Goal: Task Accomplishment & Management: Manage account settings

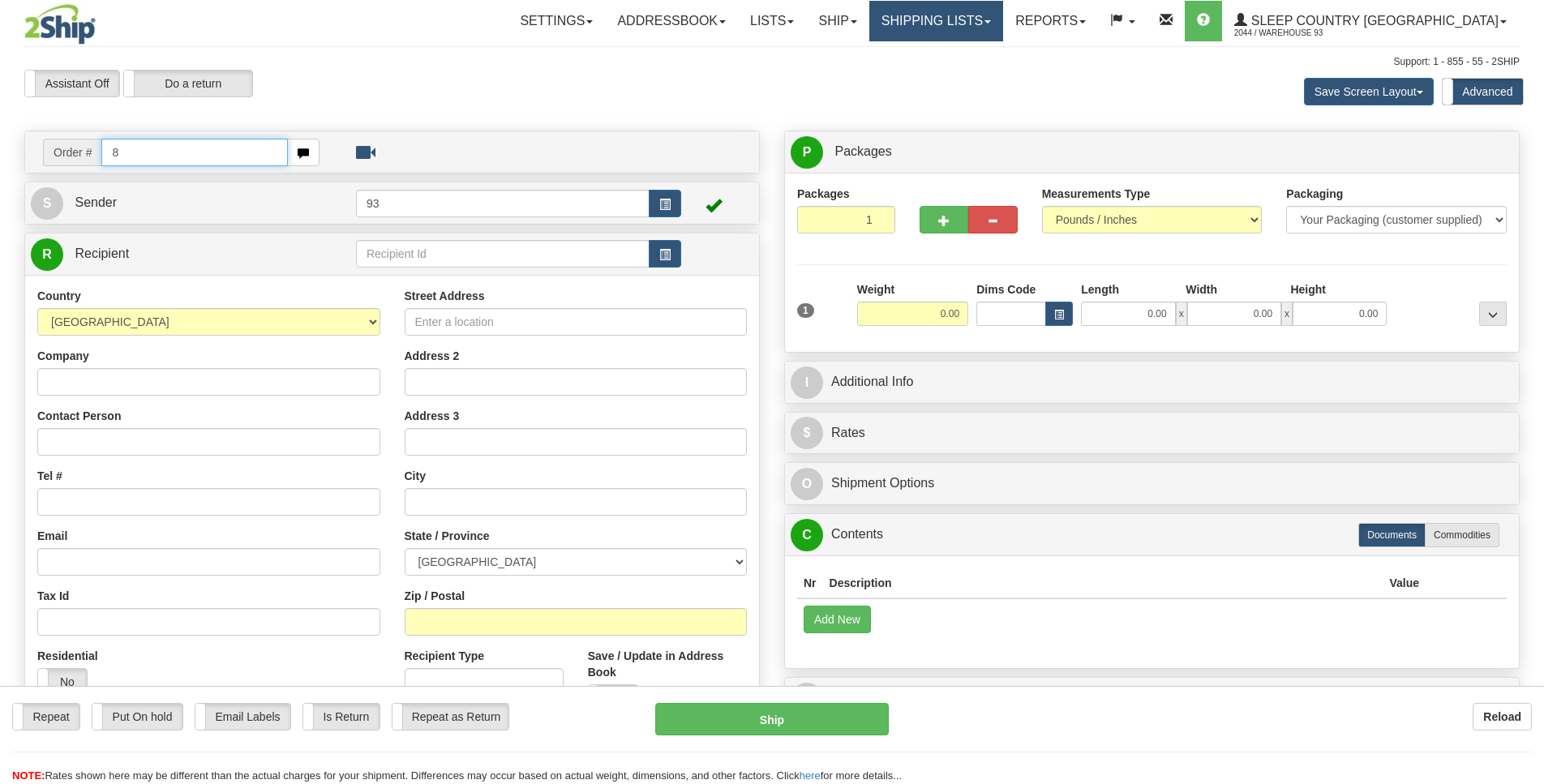
type input "8"
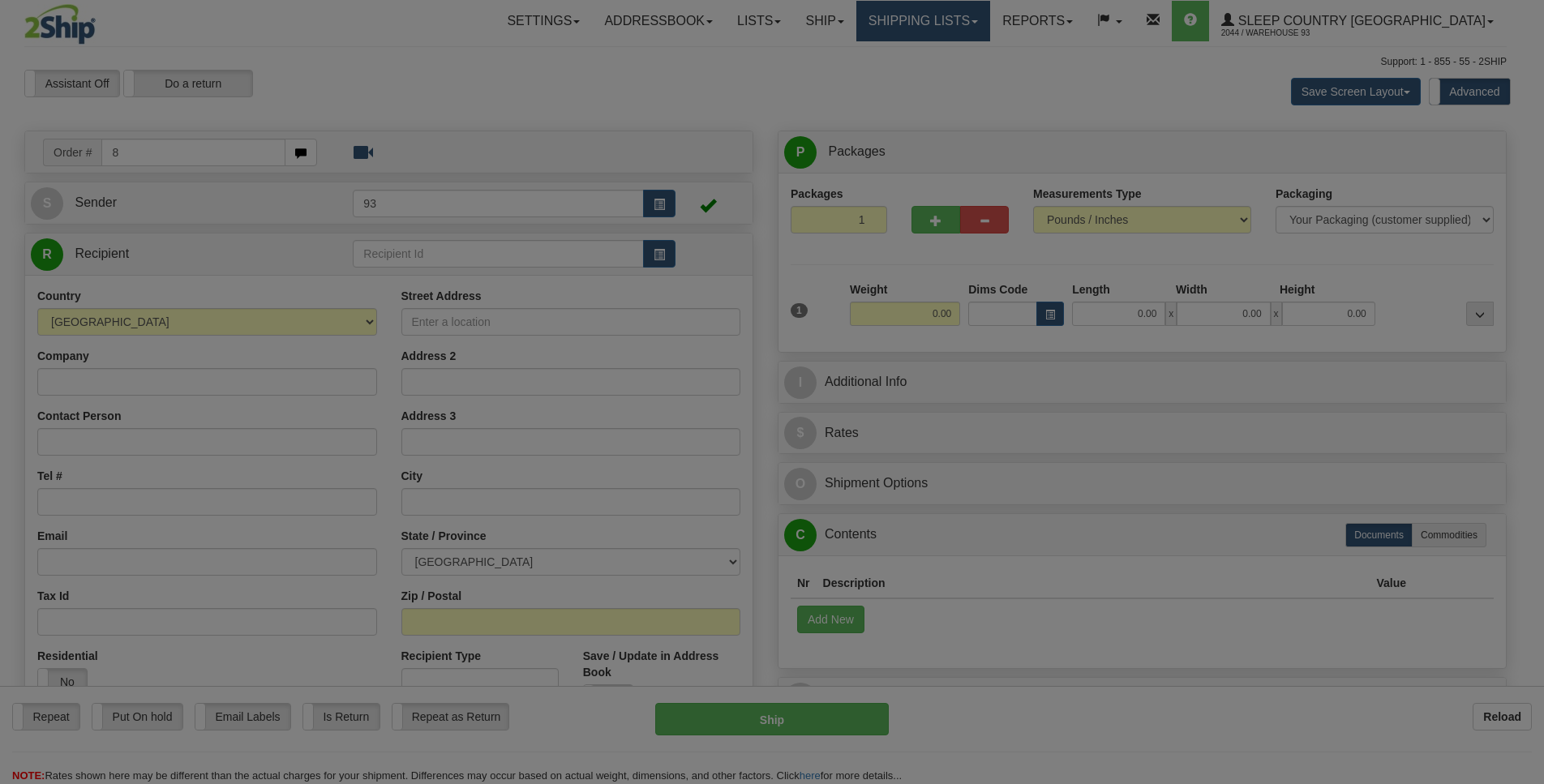
click at [1055, 27] on body "Training Course Close Toggle navigation Settings Shipping Preferences New Recip…" at bounding box center [772, 392] width 1544 height 784
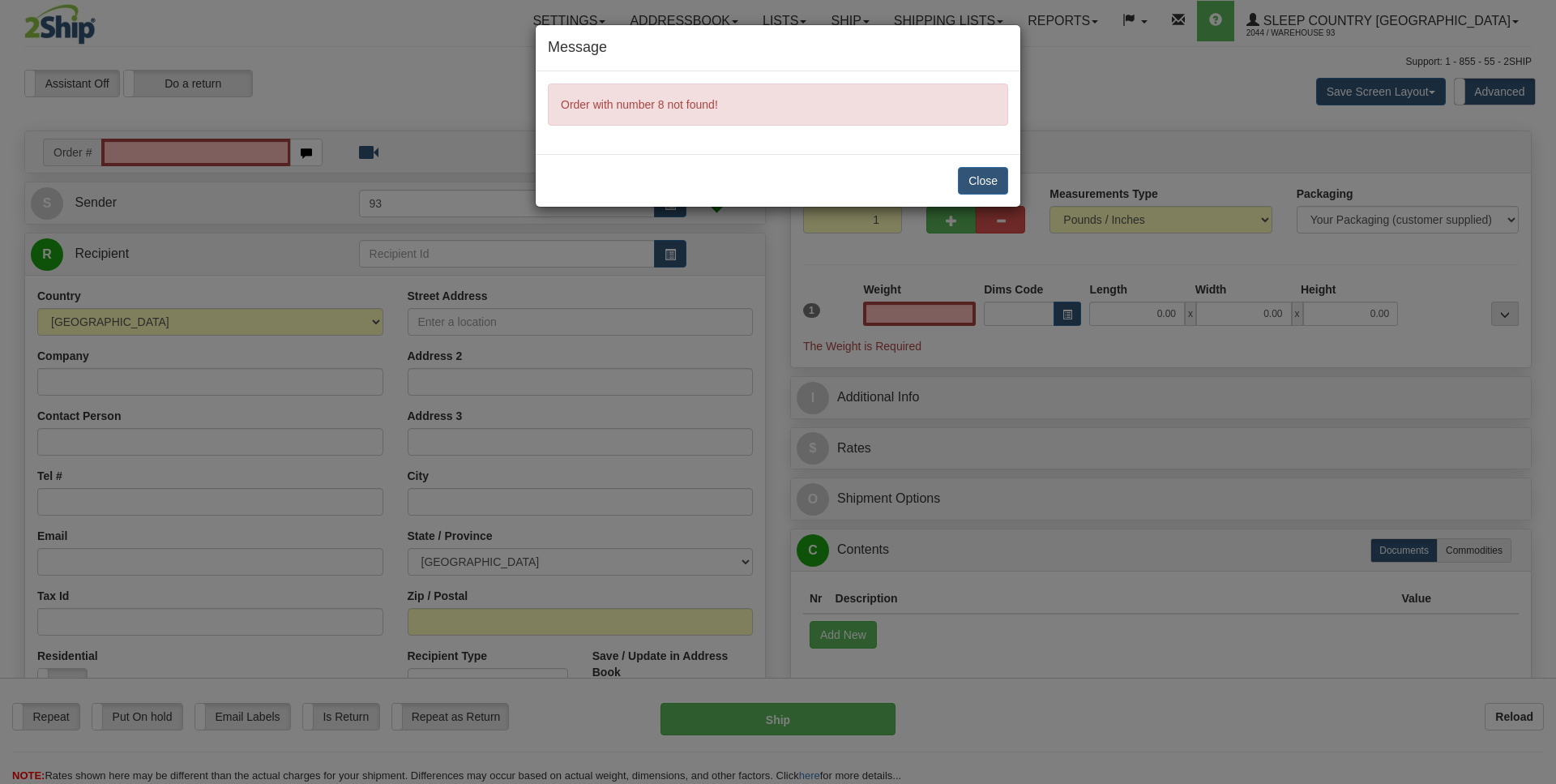
type input "0.00"
click at [986, 175] on button "Close" at bounding box center [983, 180] width 50 height 27
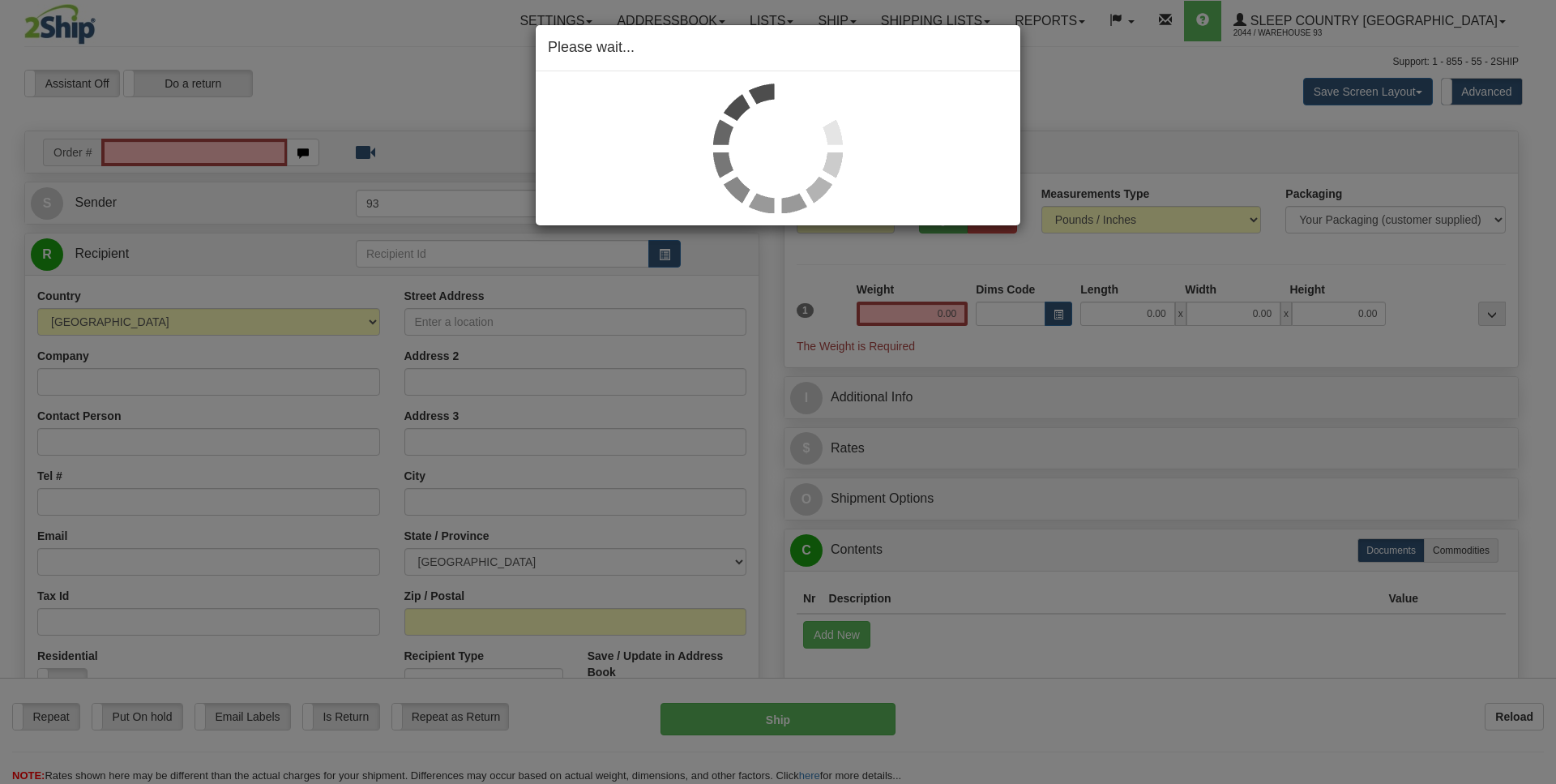
click at [1054, 91] on div "Please wait..." at bounding box center [778, 392] width 1556 height 784
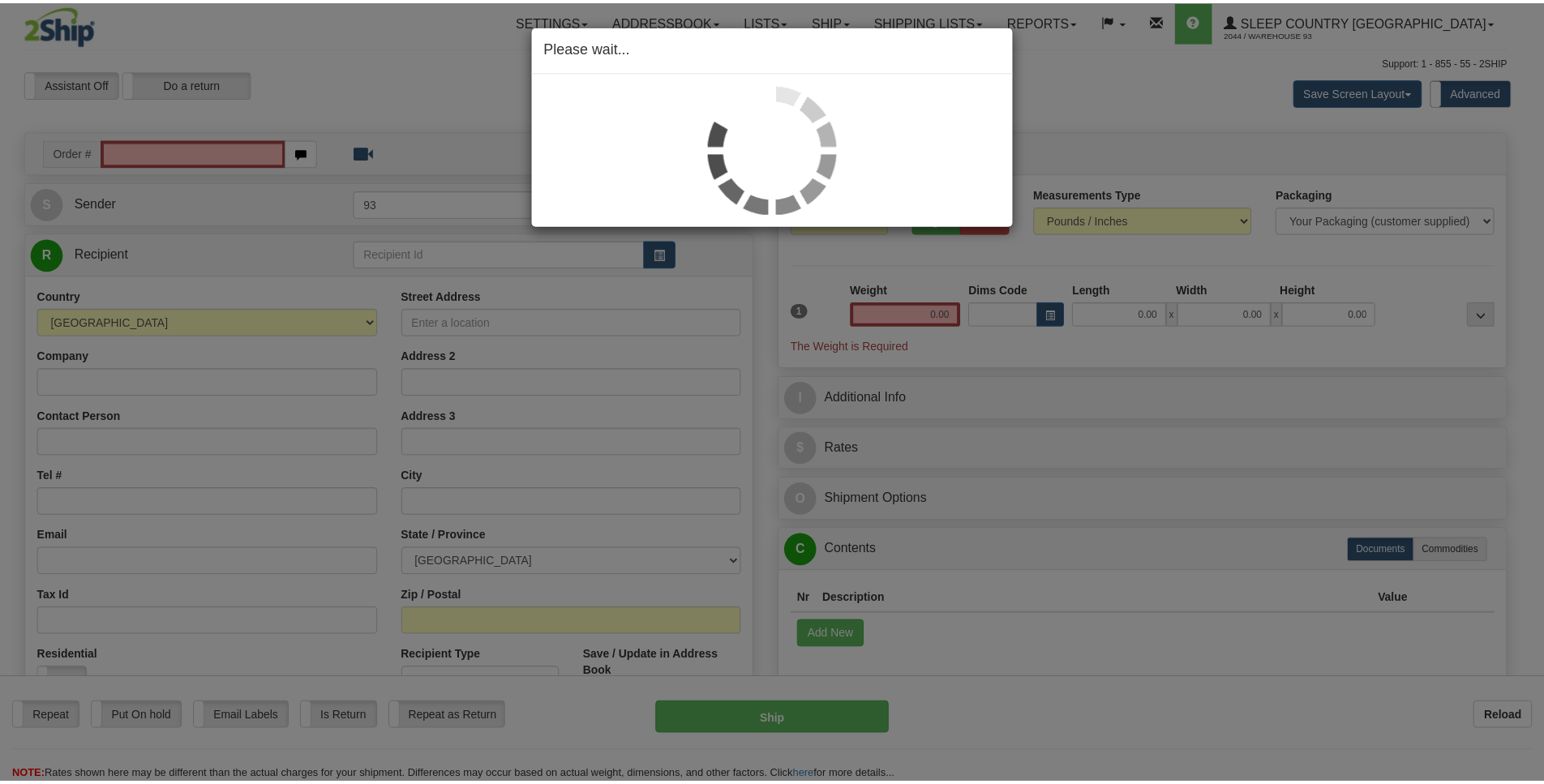
scroll to position [0, 1]
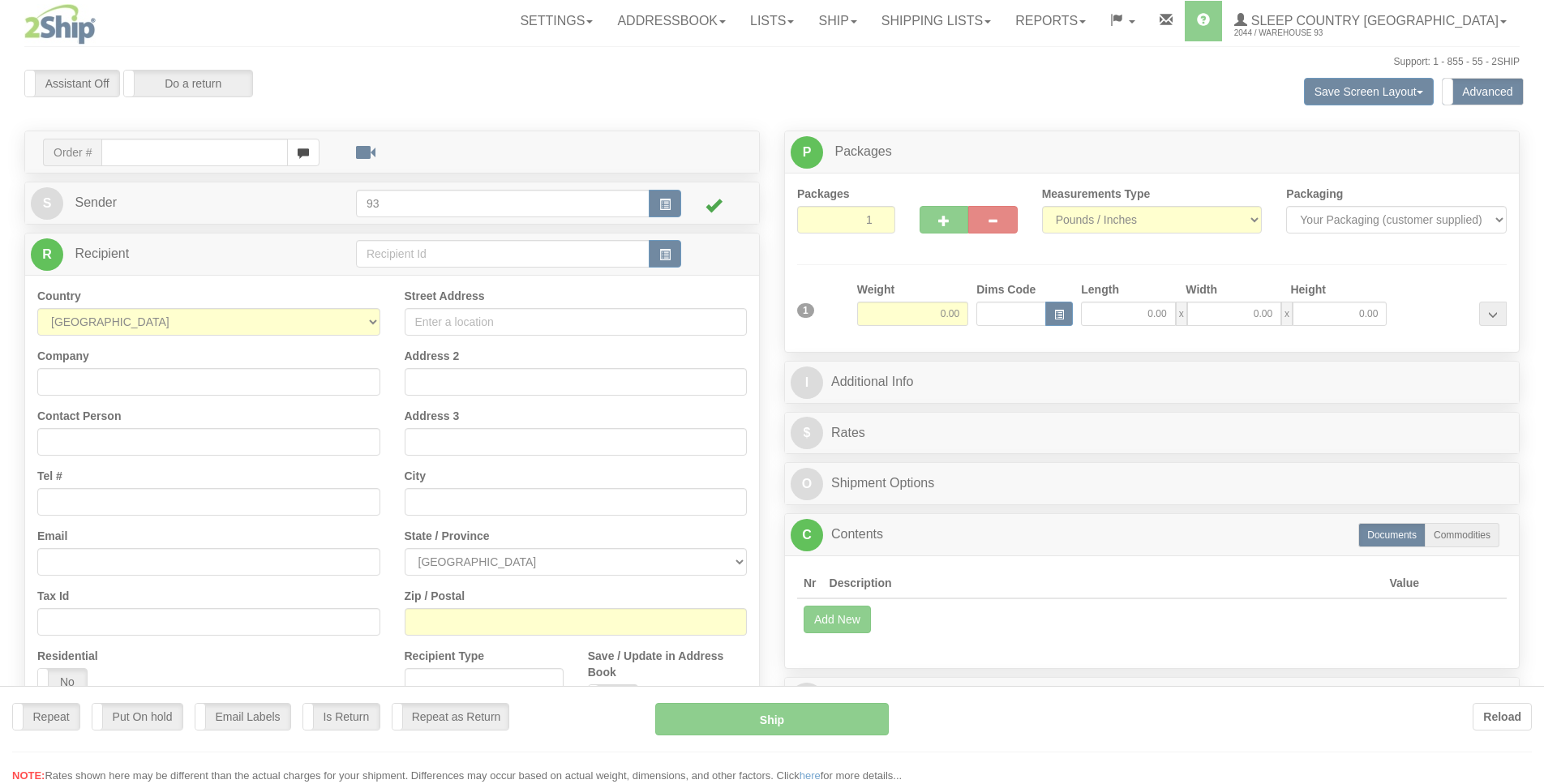
click at [1048, 21] on div "Toggle navigation Settings Shipping Preferences Fields Preferences New" at bounding box center [772, 464] width 1544 height 929
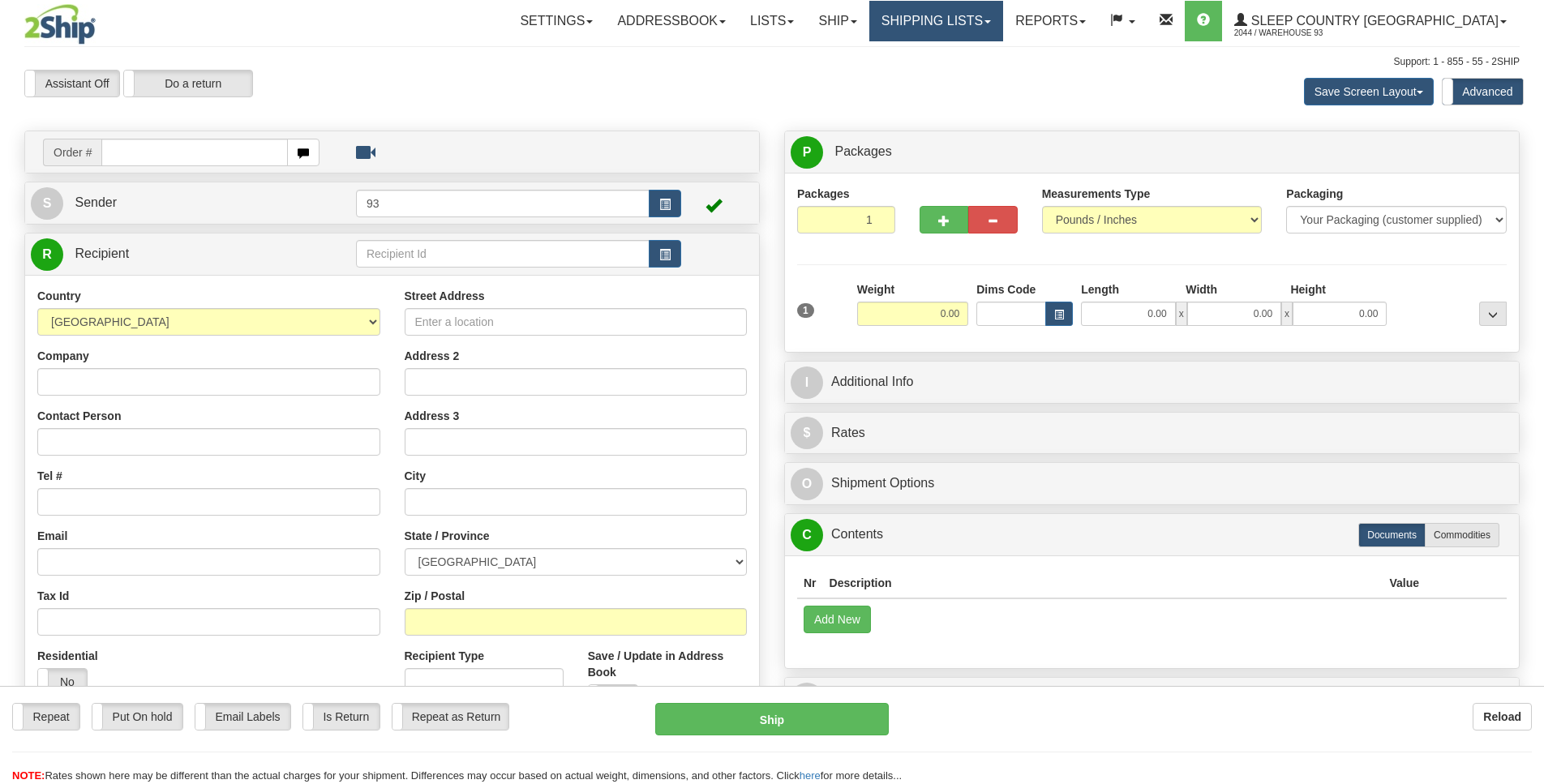
click at [1003, 16] on link "Shipping lists" at bounding box center [936, 21] width 134 height 40
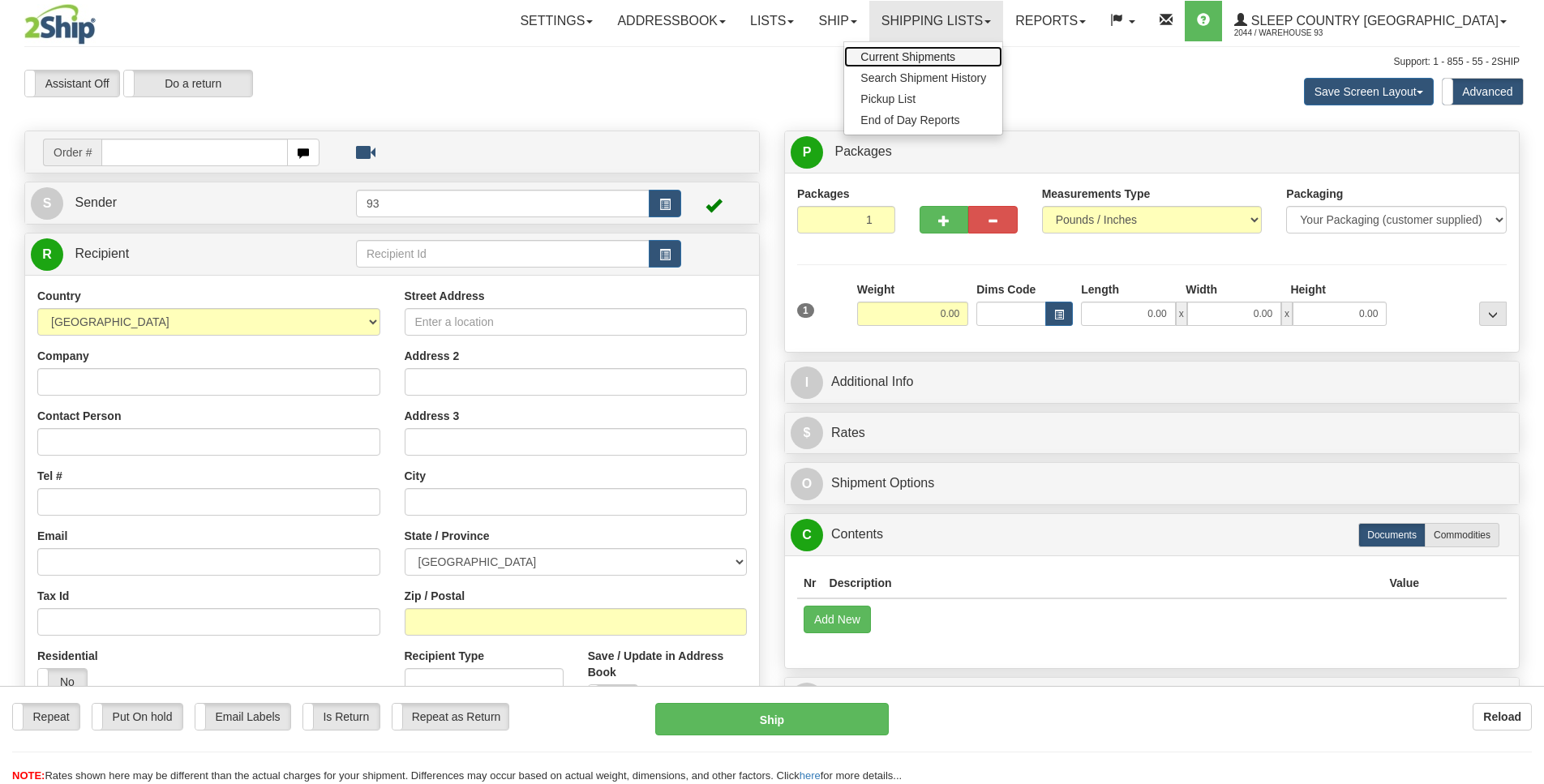
click at [955, 60] on span "Current Shipments" at bounding box center [907, 56] width 95 height 13
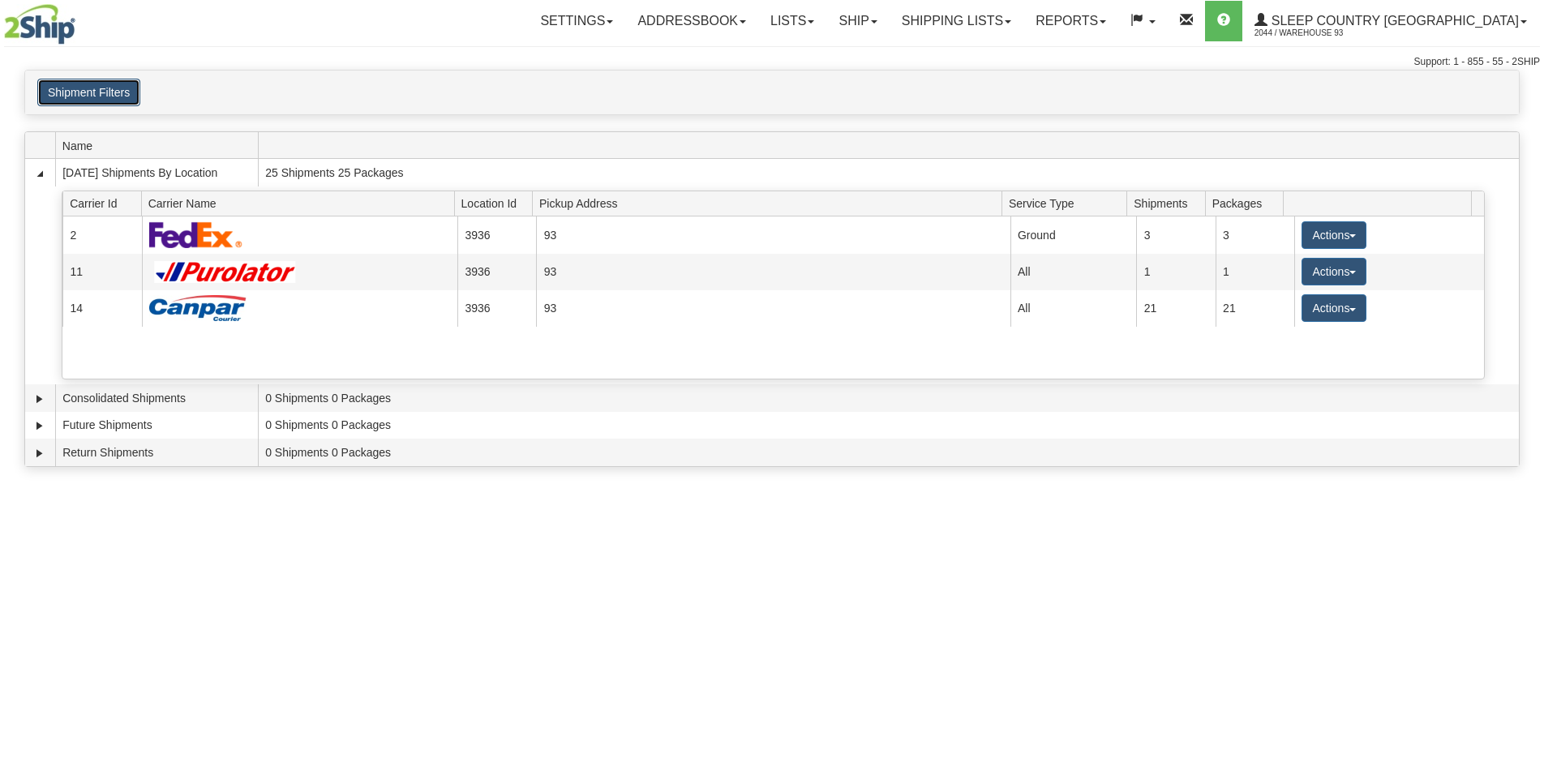
click at [127, 98] on button "Shipment Filters" at bounding box center [88, 91] width 103 height 27
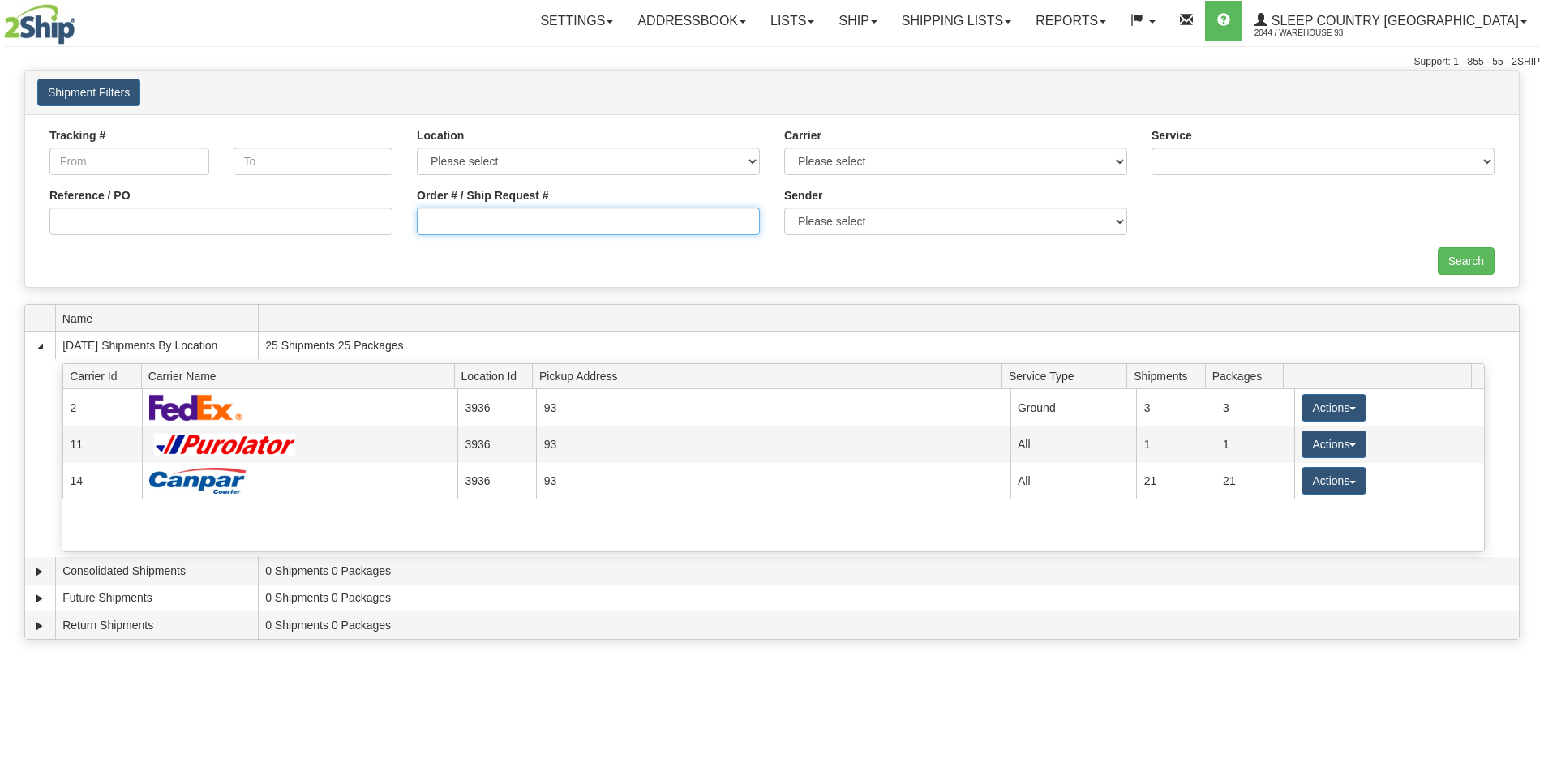
click at [456, 222] on input "Order # / Ship Request #" at bounding box center [588, 221] width 343 height 27
type input "9000i165912"
click at [1453, 251] on input "Search" at bounding box center [1466, 260] width 57 height 27
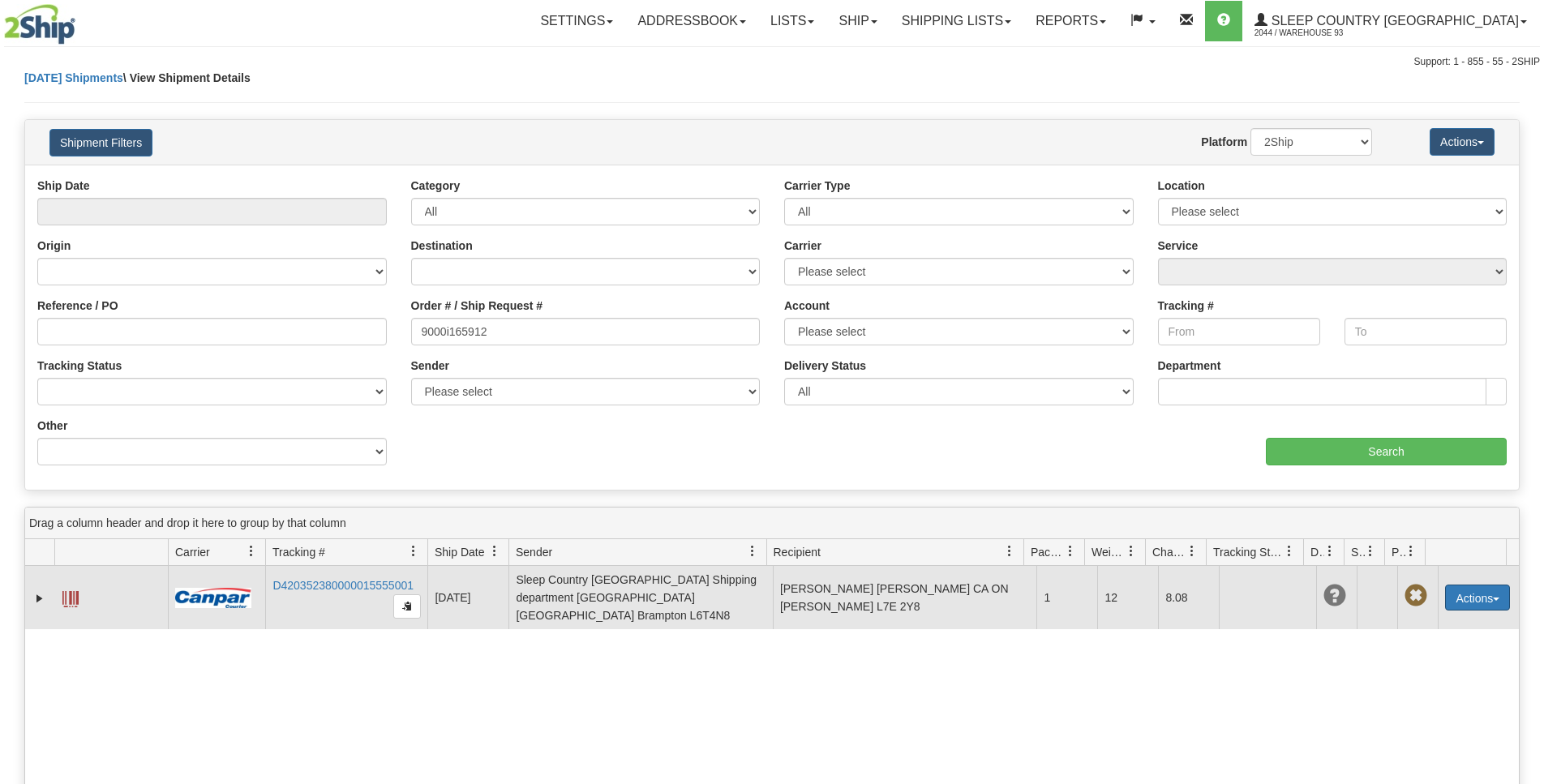
click at [1473, 590] on button "Actions" at bounding box center [1477, 598] width 65 height 26
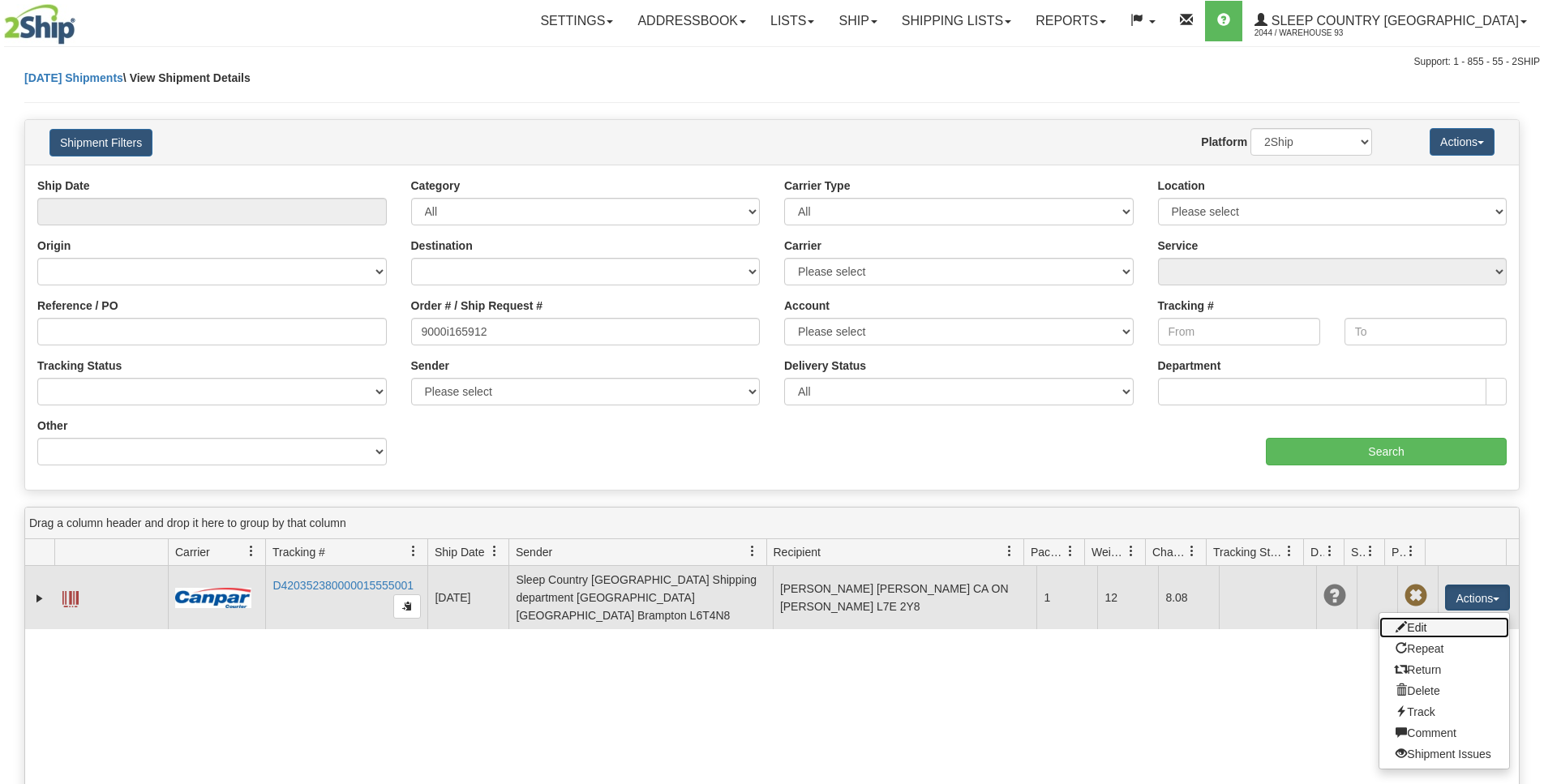
click at [1427, 619] on link "Edit" at bounding box center [1444, 628] width 130 height 21
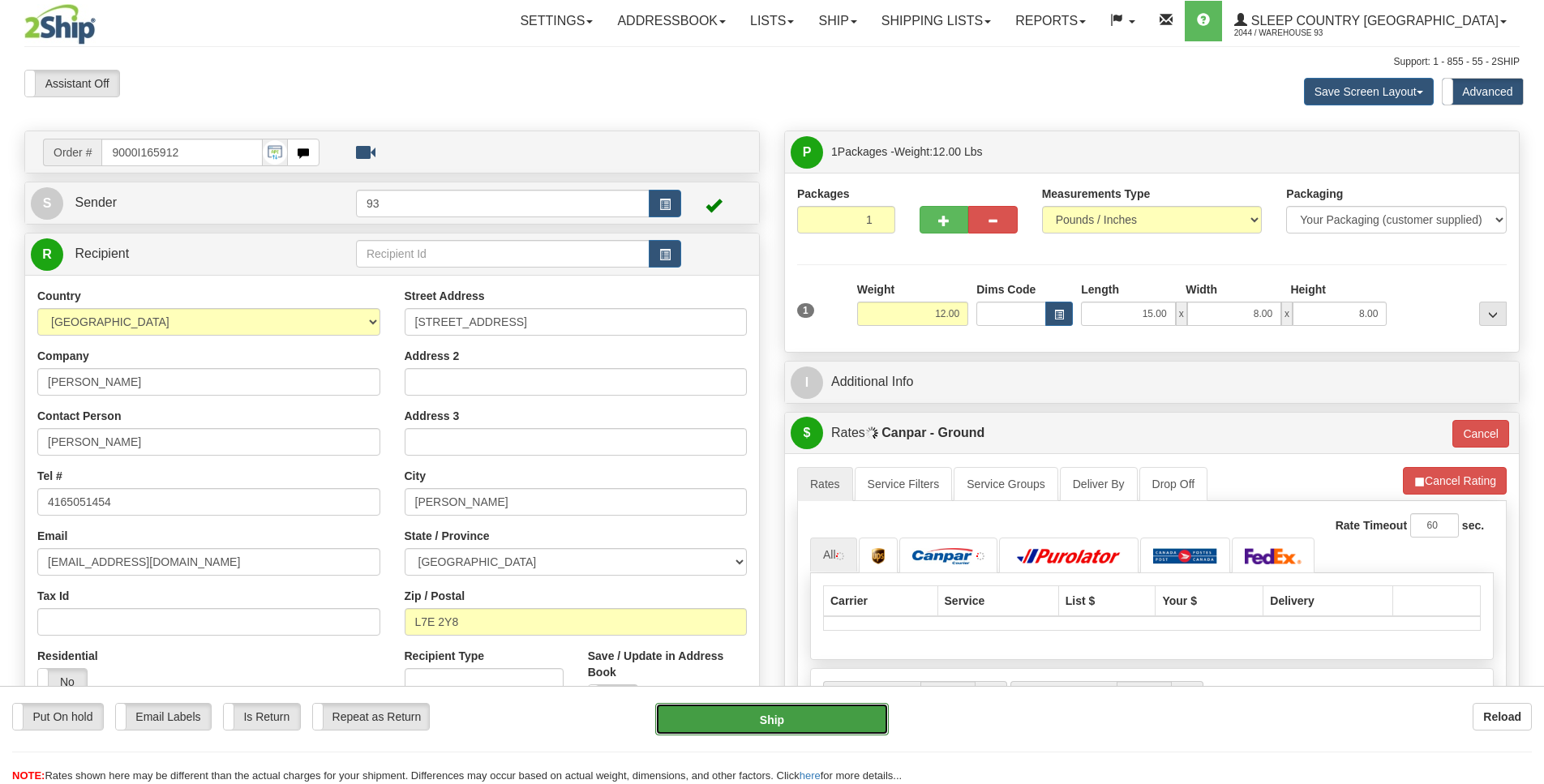
click at [761, 729] on button "Ship" at bounding box center [771, 718] width 233 height 33
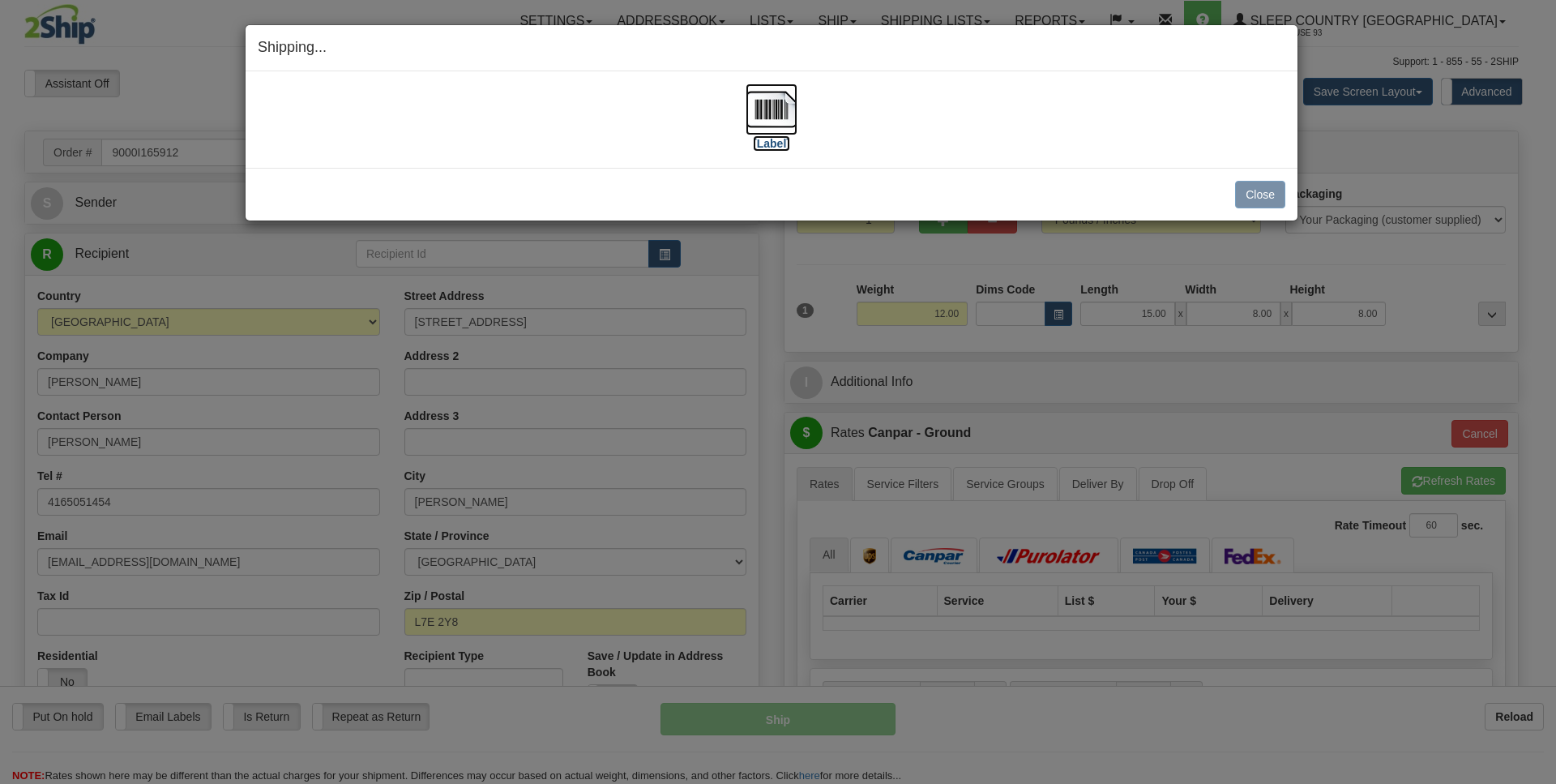
click at [781, 109] on img at bounding box center [771, 109] width 52 height 52
